Goal: Transaction & Acquisition: Purchase product/service

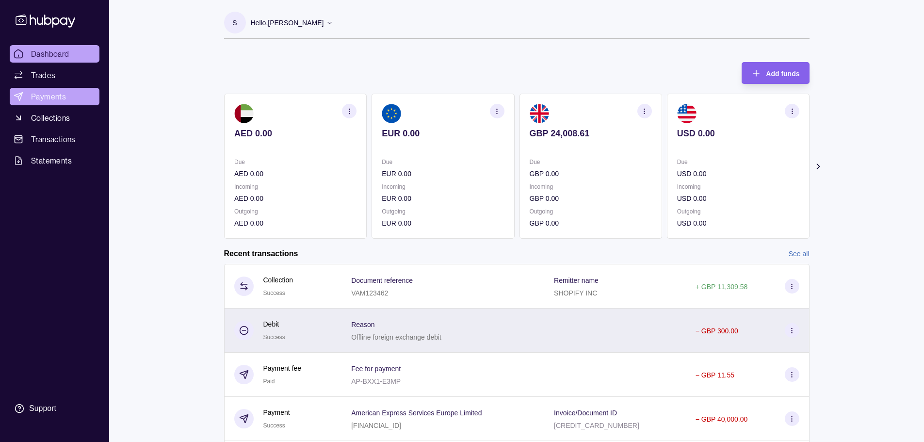
click at [58, 94] on span "Payments" at bounding box center [48, 97] width 35 height 12
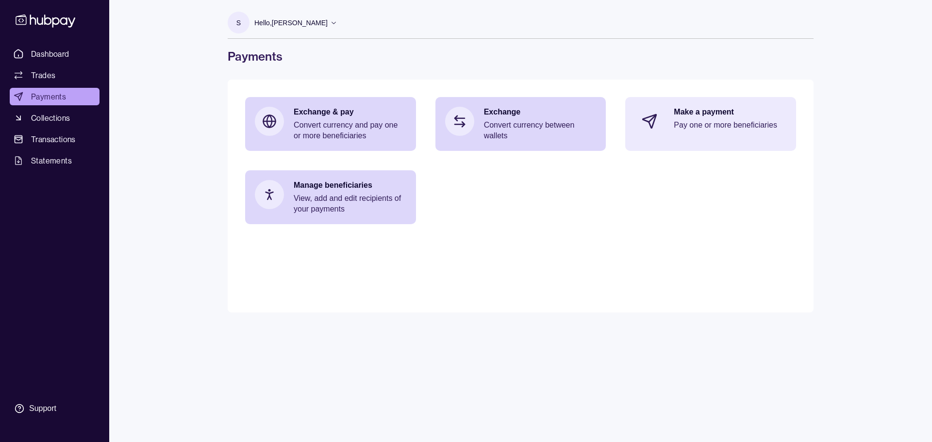
click at [464, 134] on div "Make a payment Pay one or more beneficiaries" at bounding box center [729, 121] width 113 height 29
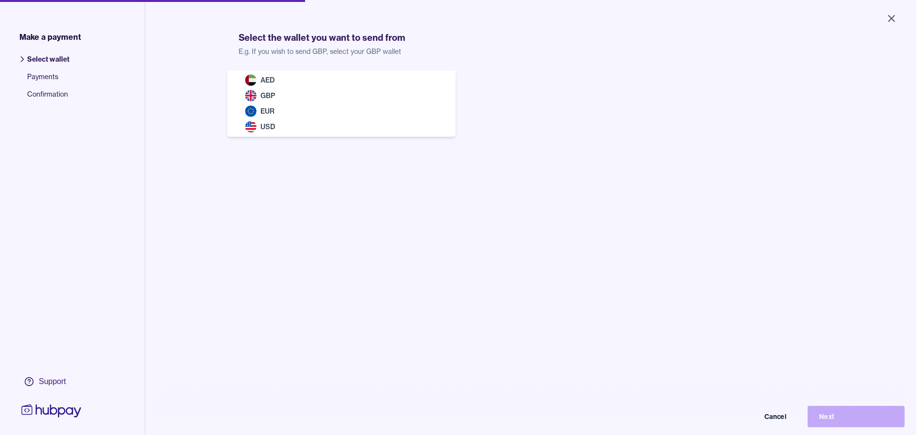
click at [349, 90] on body "Close Make a payment Select wallet Payments Confirmation Support Select the wal…" at bounding box center [458, 217] width 917 height 435
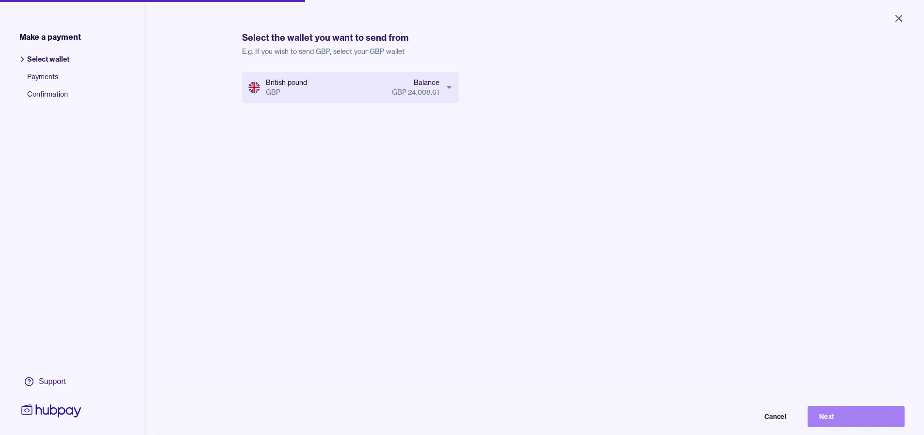
click at [464, 426] on button "Next" at bounding box center [856, 416] width 97 height 21
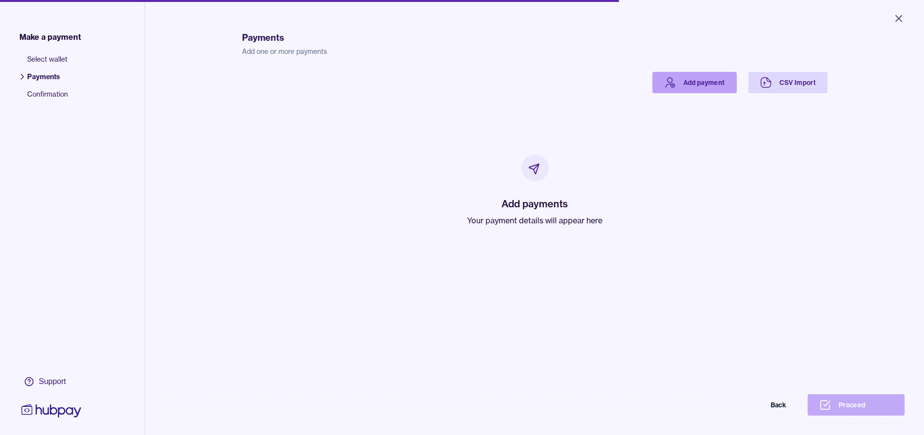
click at [464, 83] on link "Add payment" at bounding box center [695, 82] width 84 height 21
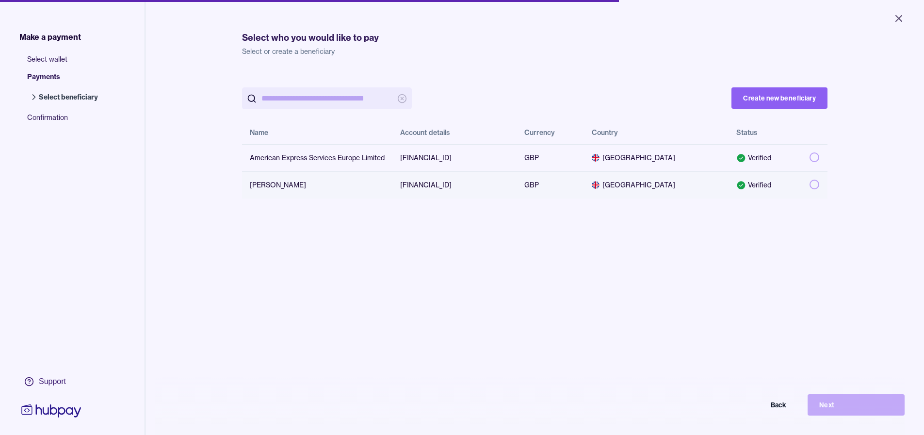
click at [464, 183] on button "button" at bounding box center [815, 185] width 10 height 10
click at [464, 415] on button "Next" at bounding box center [856, 404] width 97 height 21
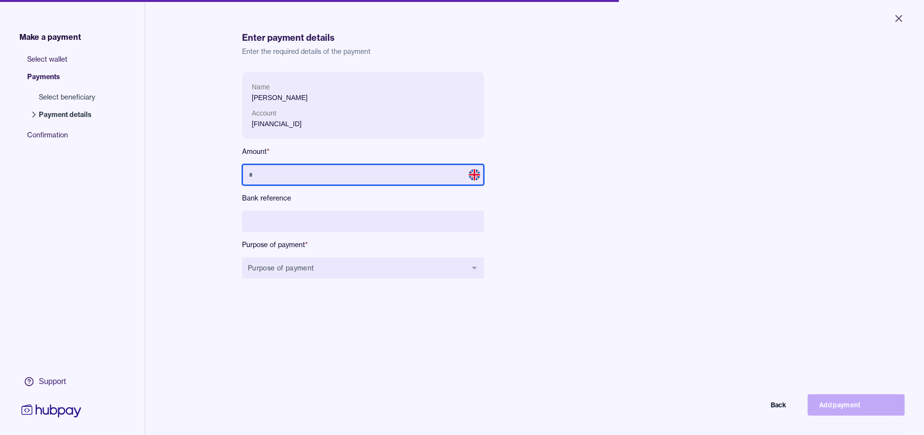
click at [348, 171] on input "text" at bounding box center [363, 174] width 242 height 21
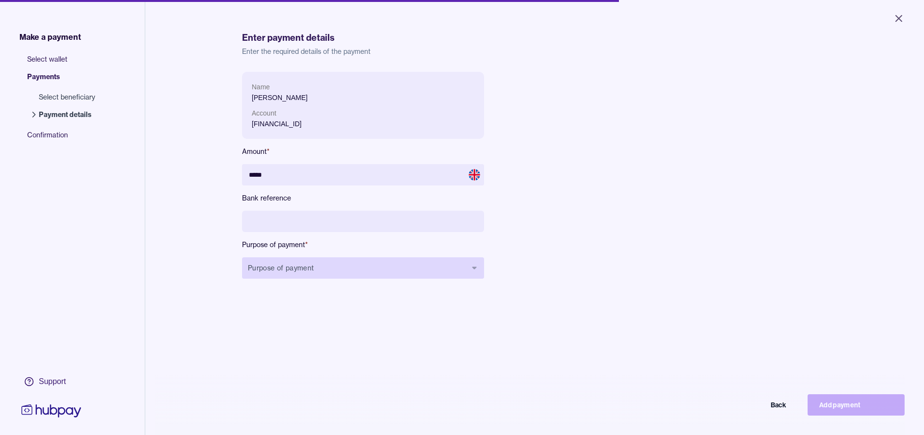
click at [312, 258] on button "Purpose of payment" at bounding box center [363, 267] width 242 height 21
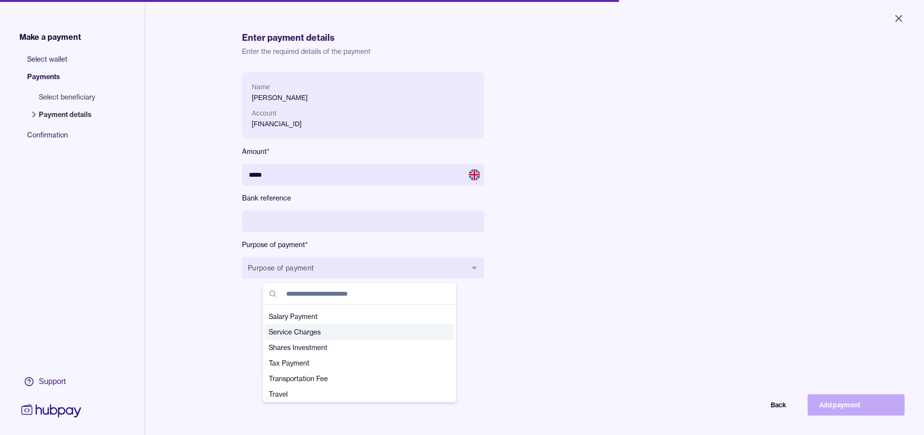
scroll to position [342, 0]
click at [318, 391] on span "Utility Bills" at bounding box center [354, 392] width 170 height 10
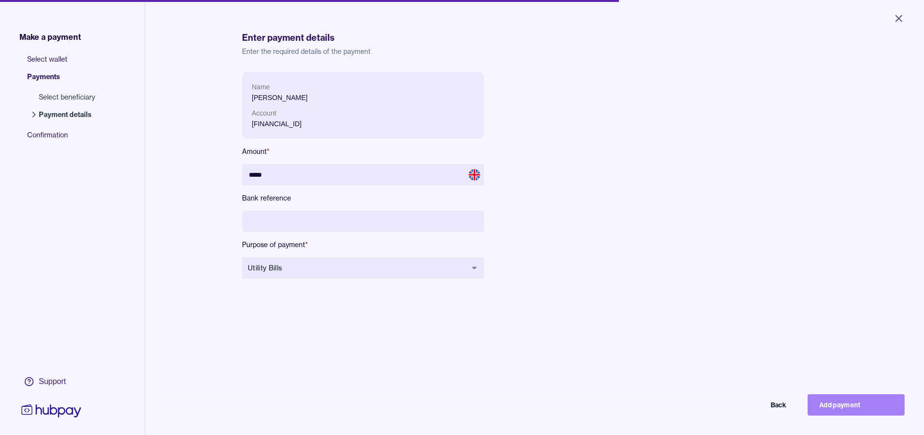
click at [464, 409] on button "Add payment" at bounding box center [856, 404] width 97 height 21
type input "****"
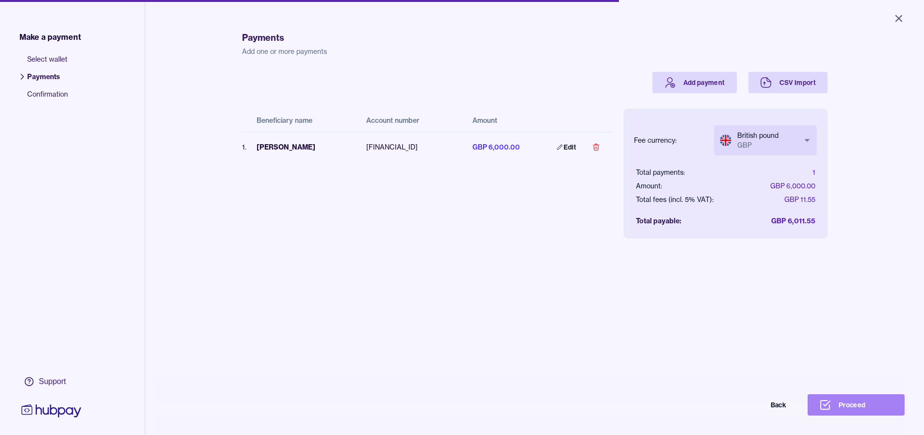
click at [464, 412] on button "Proceed" at bounding box center [856, 404] width 97 height 21
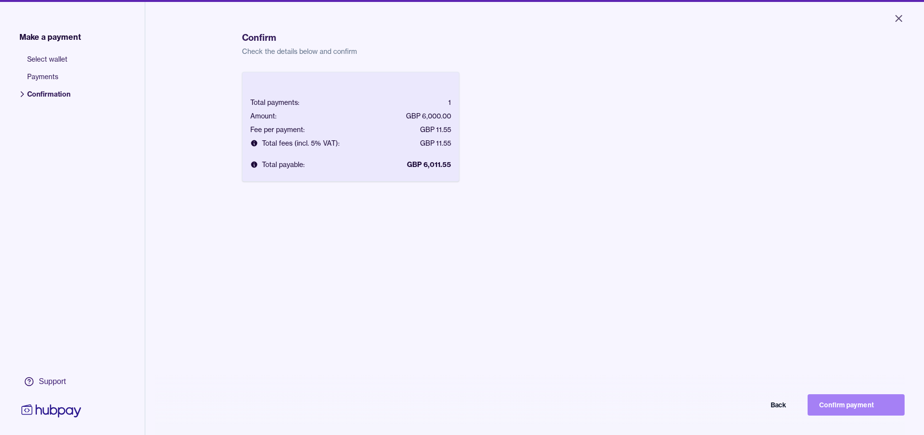
click at [464, 410] on button "Confirm payment" at bounding box center [856, 404] width 97 height 21
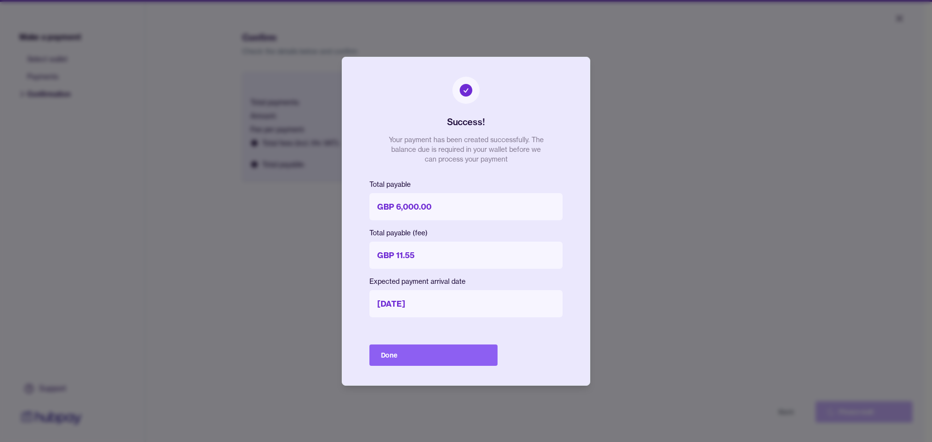
click at [422, 353] on button "Done" at bounding box center [433, 354] width 128 height 21
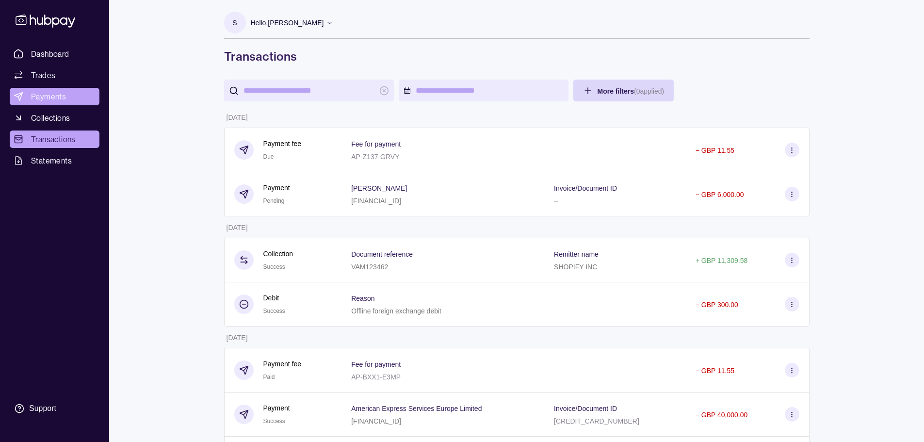
click at [63, 98] on span "Payments" at bounding box center [48, 97] width 35 height 12
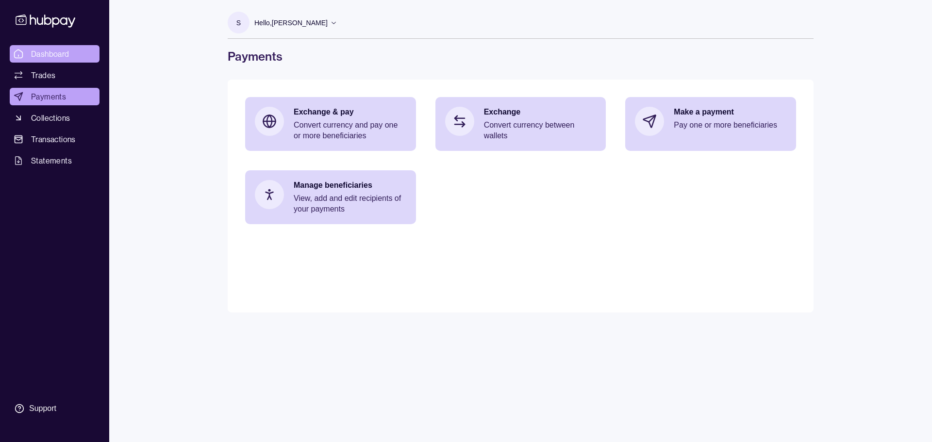
click at [75, 54] on link "Dashboard" at bounding box center [55, 53] width 90 height 17
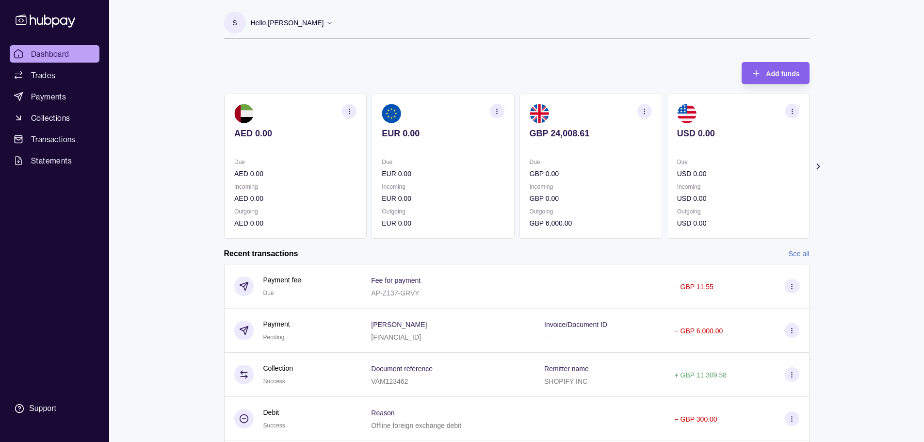
click at [464, 116] on section "button" at bounding box center [644, 111] width 15 height 15
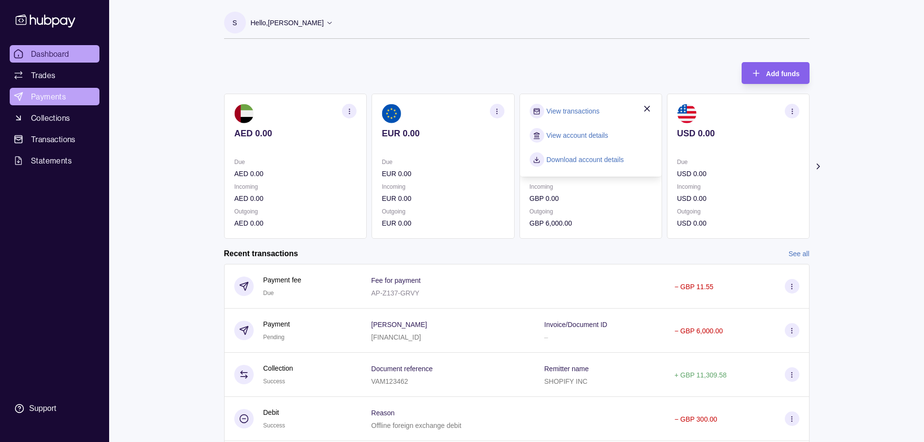
click at [46, 98] on span "Payments" at bounding box center [48, 97] width 35 height 12
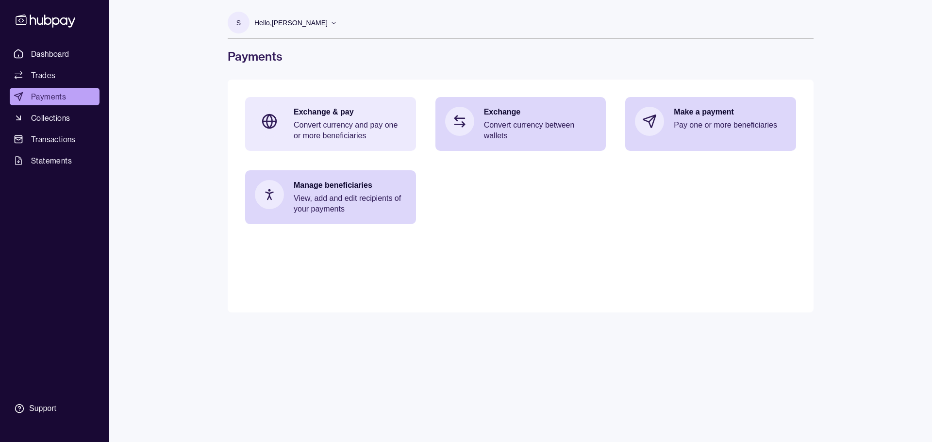
click at [360, 127] on p "Convert currency and pay one or more beneficiaries" at bounding box center [350, 130] width 113 height 21
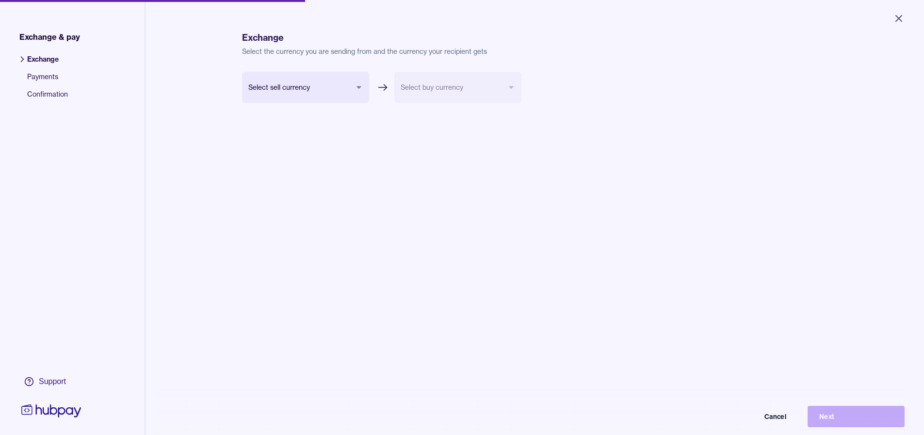
click at [329, 103] on form "Select sell currency *** *** *** *** Select buy currency Cancel Next" at bounding box center [381, 133] width 279 height 122
click at [329, 98] on body "Close Exchange & pay Exchange Payments Confirmation Support Exchange Select the…" at bounding box center [462, 217] width 924 height 435
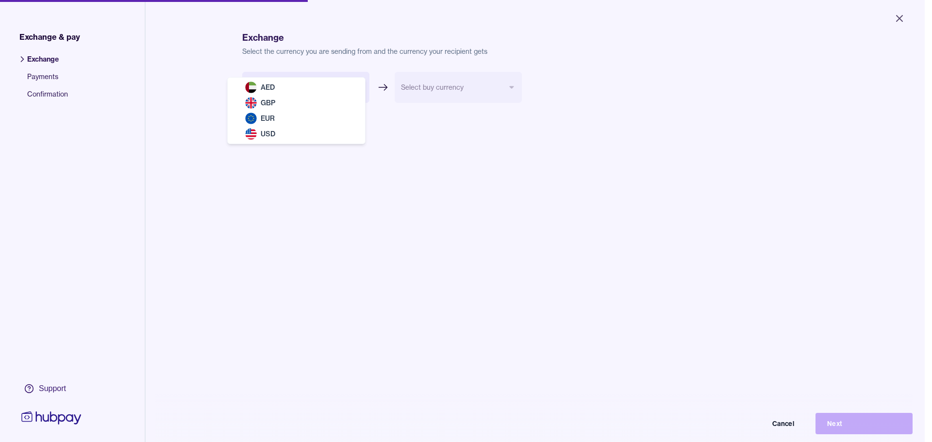
select select "***"
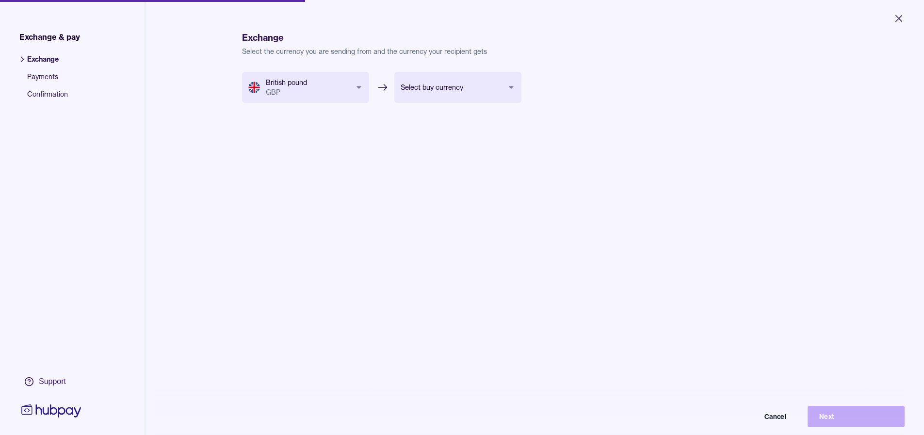
click at [450, 94] on body "Close Exchange & pay Exchange Payments Confirmation Support Exchange Select the…" at bounding box center [462, 217] width 924 height 435
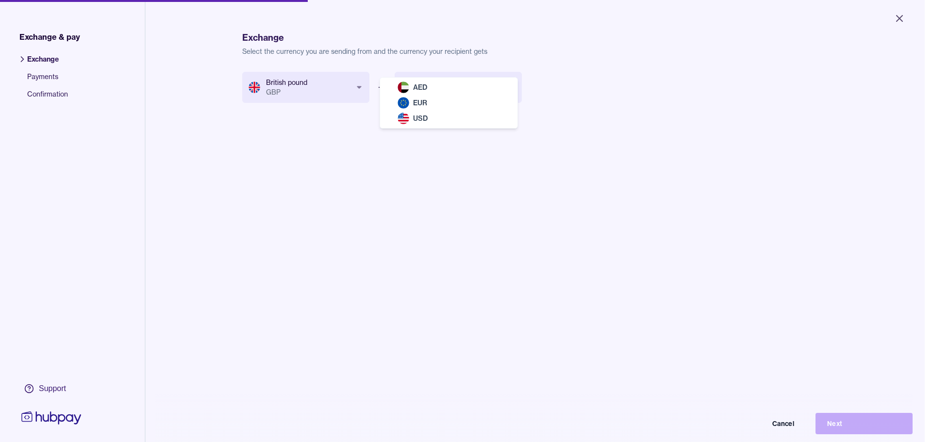
select select "***"
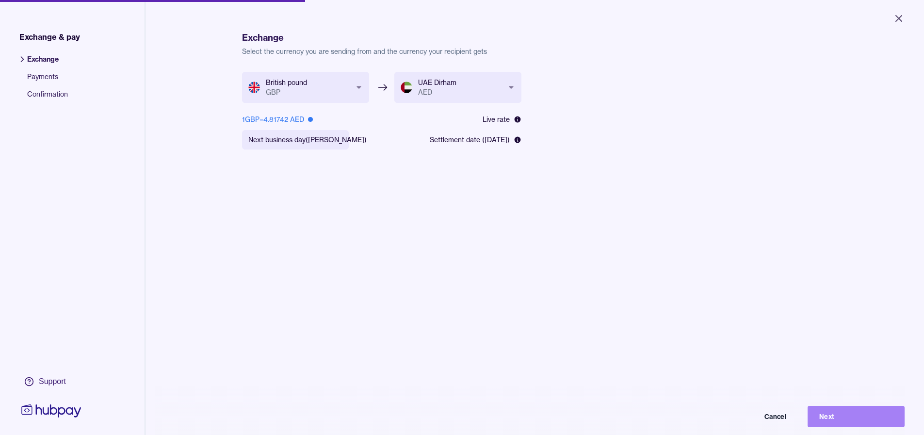
click at [464, 418] on button "Next" at bounding box center [856, 416] width 97 height 21
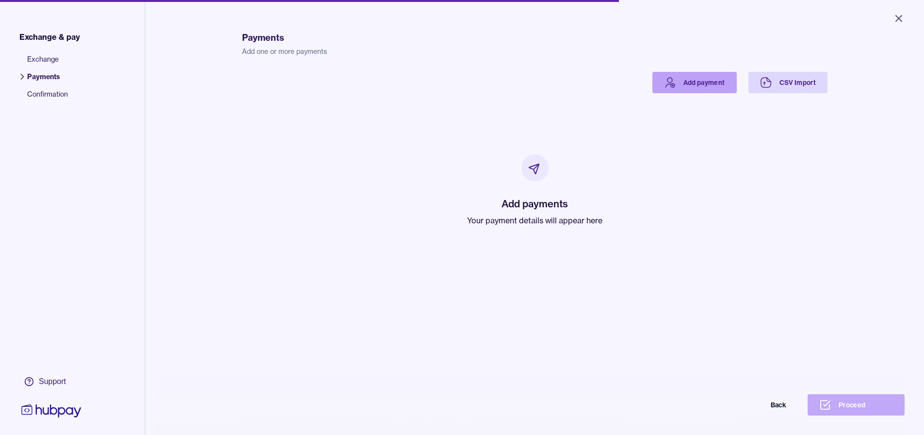
click at [464, 75] on link "Add payment" at bounding box center [695, 82] width 84 height 21
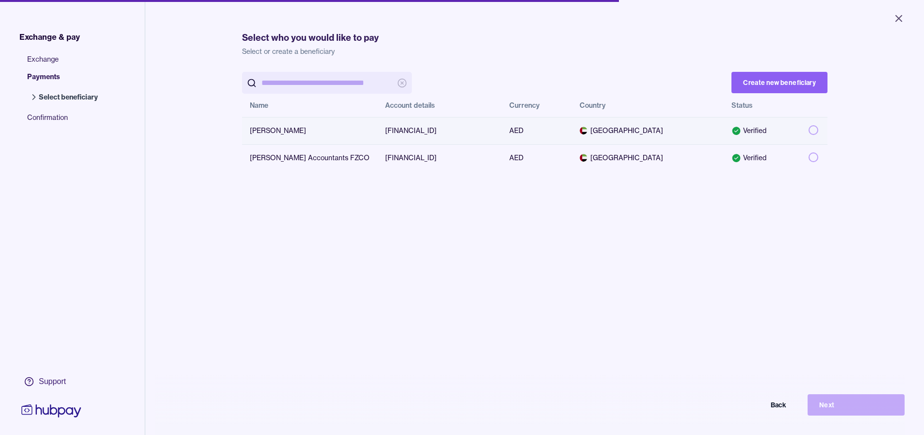
click at [464, 132] on button "button" at bounding box center [814, 130] width 10 height 10
click at [464, 413] on button "Next" at bounding box center [856, 404] width 97 height 21
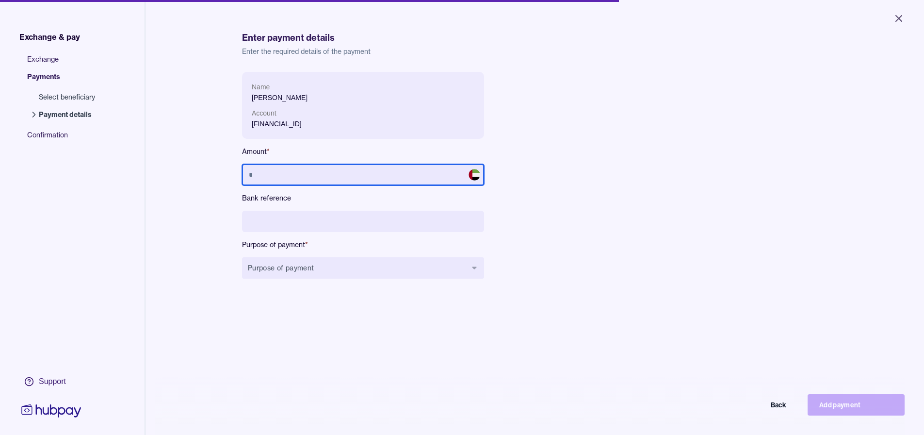
click at [349, 174] on input "text" at bounding box center [363, 174] width 242 height 21
type input "******"
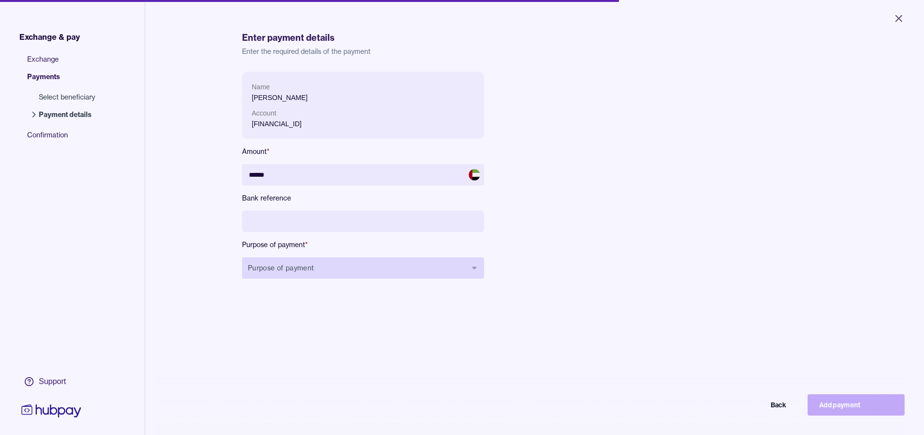
click at [287, 274] on button "Purpose of payment" at bounding box center [363, 267] width 242 height 21
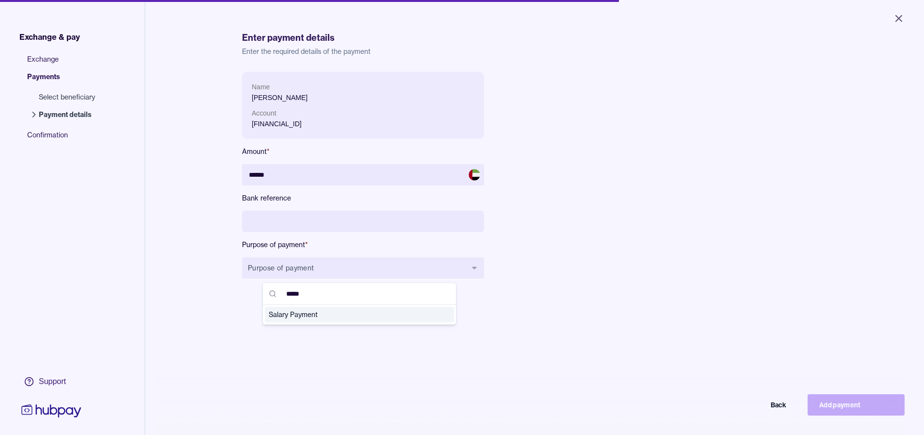
type input "*****"
click at [324, 318] on span "Salary Payment" at bounding box center [354, 315] width 170 height 10
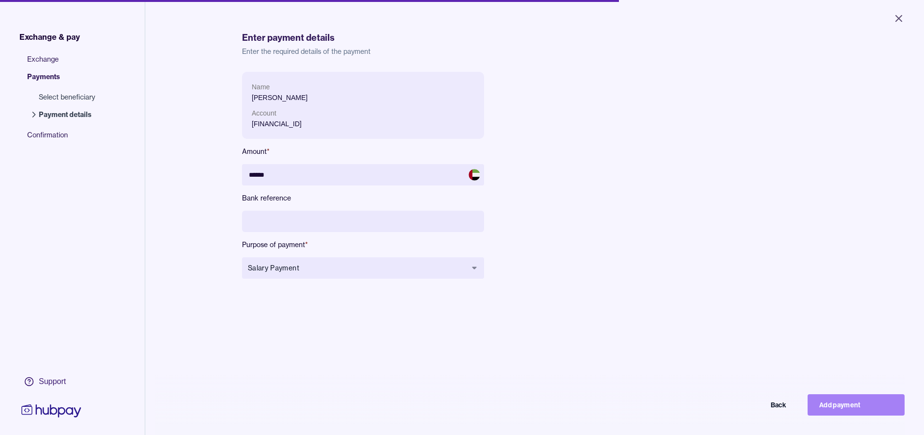
click at [464, 415] on button "Add payment" at bounding box center [856, 404] width 97 height 21
type input "*****"
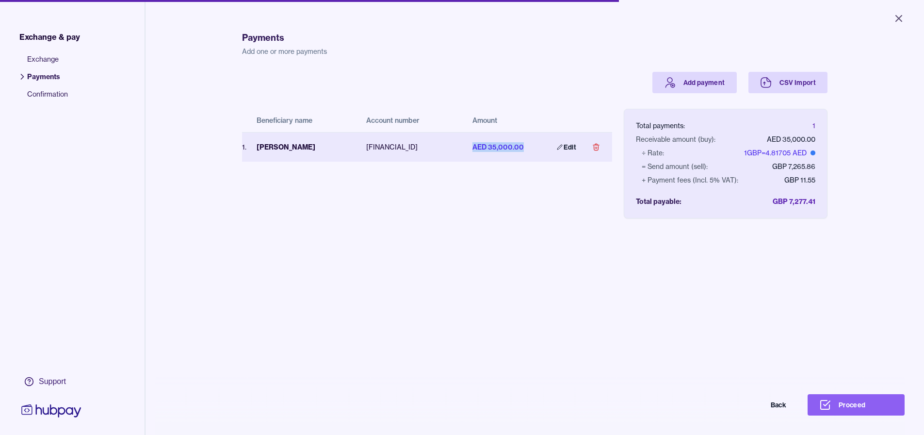
drag, startPoint x: 519, startPoint y: 146, endPoint x: 468, endPoint y: 147, distance: 51.0
click at [464, 147] on td "AED 35,000.00" at bounding box center [501, 147] width 73 height 30
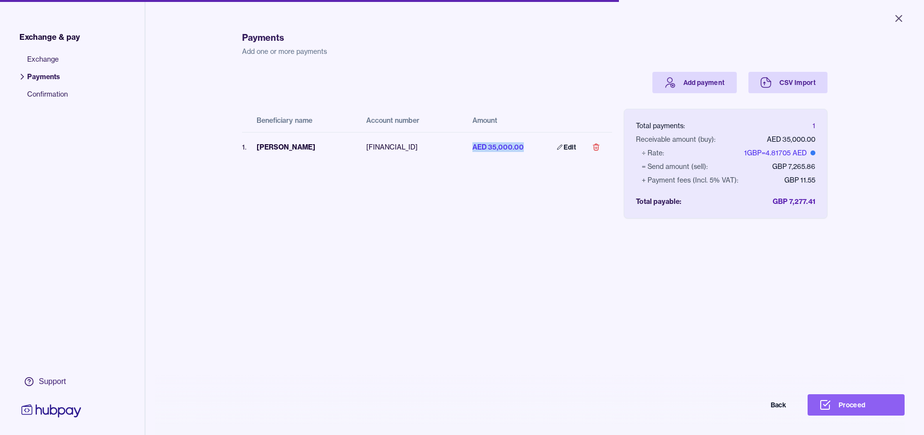
click at [464, 413] on button "Proceed" at bounding box center [856, 404] width 97 height 21
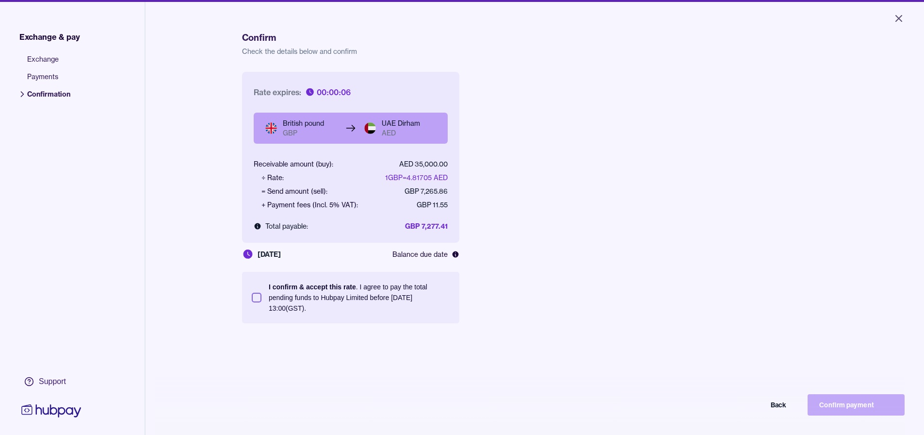
click at [257, 296] on button "I confirm & accept this rate . I agree to pay the total pending funds to Hubpay…" at bounding box center [257, 298] width 10 height 10
click at [464, 413] on button "Confirm payment" at bounding box center [856, 404] width 97 height 21
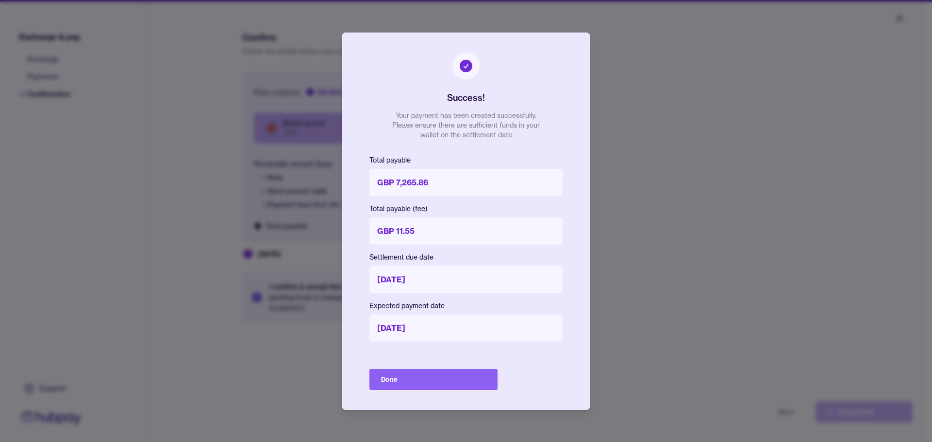
click at [458, 377] on button "Done" at bounding box center [433, 379] width 128 height 21
